Goal: Complete application form: Complete application form

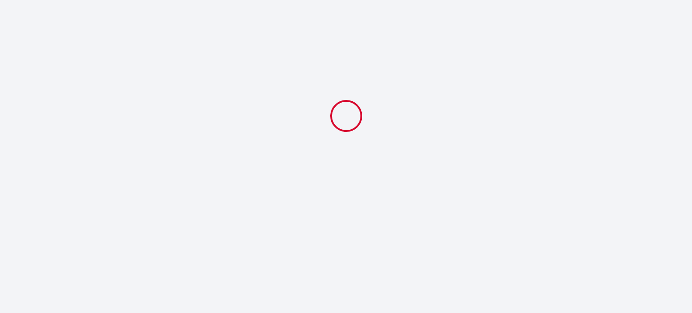
select select
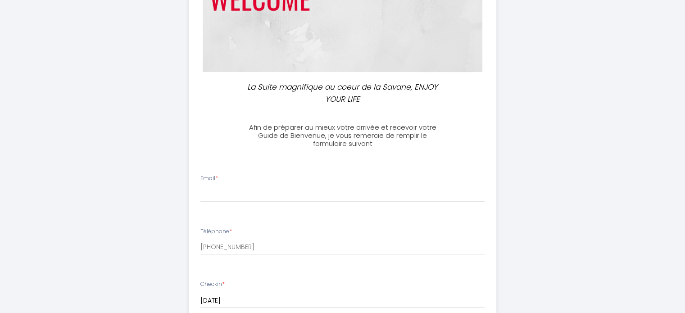
scroll to position [135, 0]
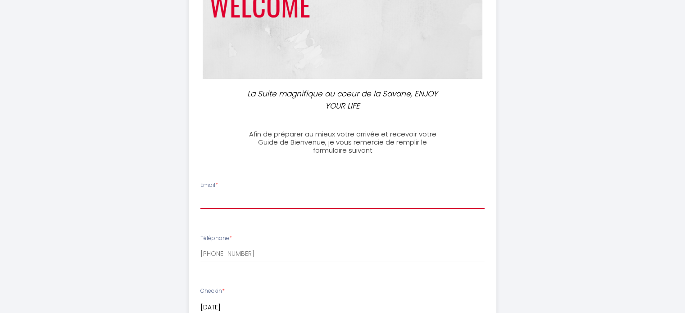
click at [217, 201] on input "Email *" at bounding box center [342, 201] width 284 height 16
type input "[EMAIL_ADDRESS][DOMAIN_NAME]"
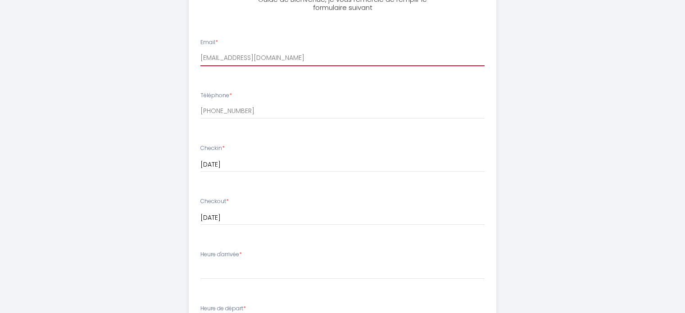
scroll to position [360, 0]
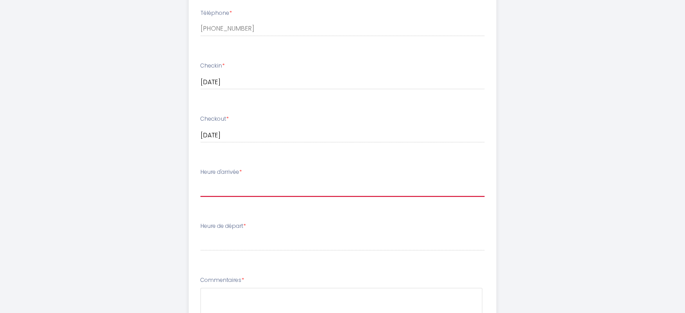
click at [252, 188] on select "17:00 17:30 18:00 18:30 19:00 19:30 20:00 20:30 21:00 21:30 22:00 22:30 23:00 2…" at bounding box center [342, 188] width 284 height 17
select select "19:00"
click at [200, 180] on select "17:00 17:30 18:00 18:30 19:00 19:30 20:00 20:30 21:00 21:30 22:00 22:30 23:00 2…" at bounding box center [342, 188] width 284 height 17
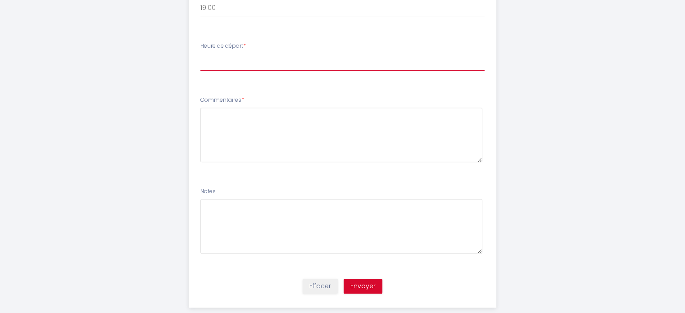
click at [212, 59] on select "00:00 00:30 01:00 01:30 02:00 02:30 03:00 03:30 04:00 04:30 05:00 05:30 06:00 0…" at bounding box center [342, 62] width 284 height 17
select select "10:00"
click at [200, 54] on select "00:00 00:30 01:00 01:30 02:00 02:30 03:00 03:30 04:00 04:30 05:00 05:30 06:00 0…" at bounding box center [342, 62] width 284 height 17
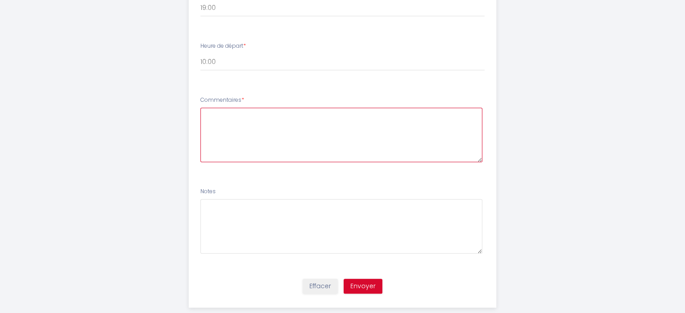
click at [250, 132] on textarea at bounding box center [341, 135] width 282 height 55
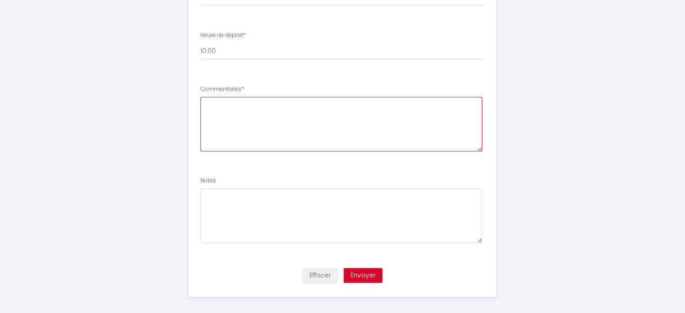
scroll to position [557, 0]
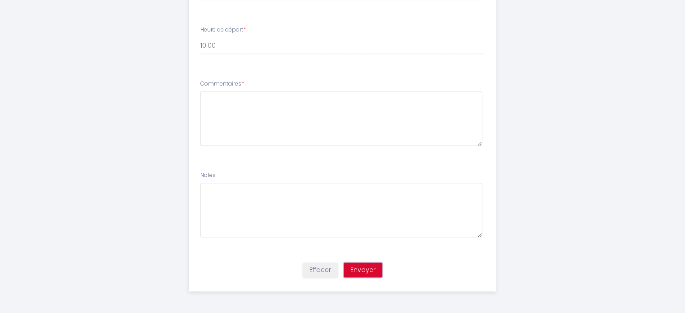
click at [360, 273] on button "Envoyer" at bounding box center [363, 270] width 39 height 15
click at [220, 108] on textarea at bounding box center [341, 118] width 282 height 55
type textarea "Rien à signaler"
click at [356, 267] on button "Envoyer" at bounding box center [363, 270] width 39 height 15
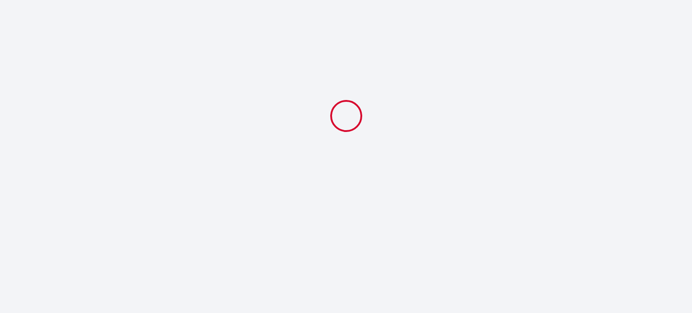
select select "19:00"
select select "10:00"
